Goal: Task Accomplishment & Management: Manage account settings

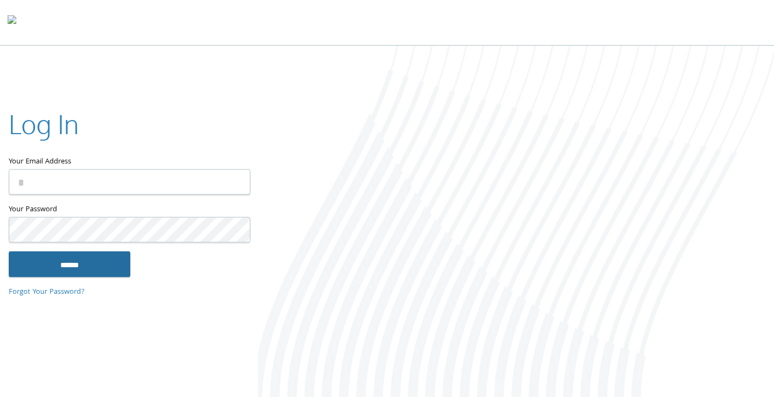
type input "**********"
click at [58, 262] on input "******" at bounding box center [70, 264] width 122 height 26
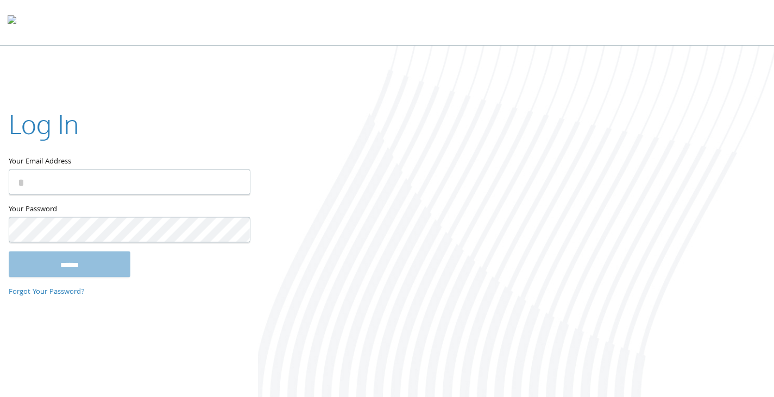
type input "**********"
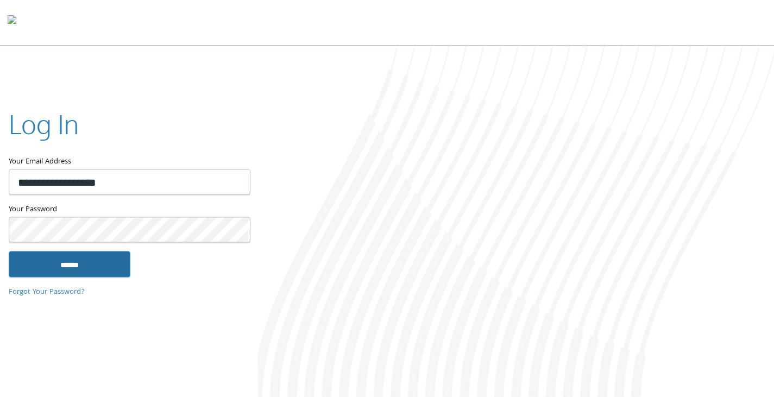
click at [104, 270] on input "******" at bounding box center [70, 264] width 122 height 26
